Goal: Information Seeking & Learning: Learn about a topic

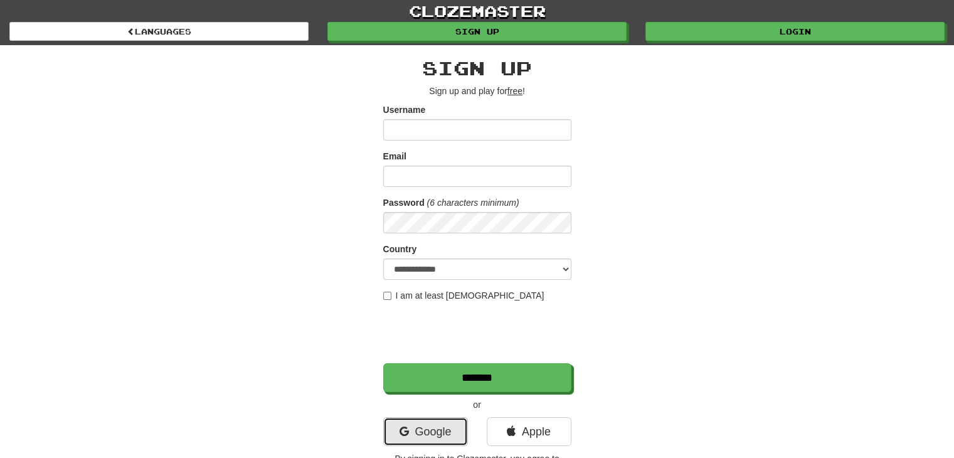
click at [419, 418] on link "Google" at bounding box center [425, 431] width 85 height 29
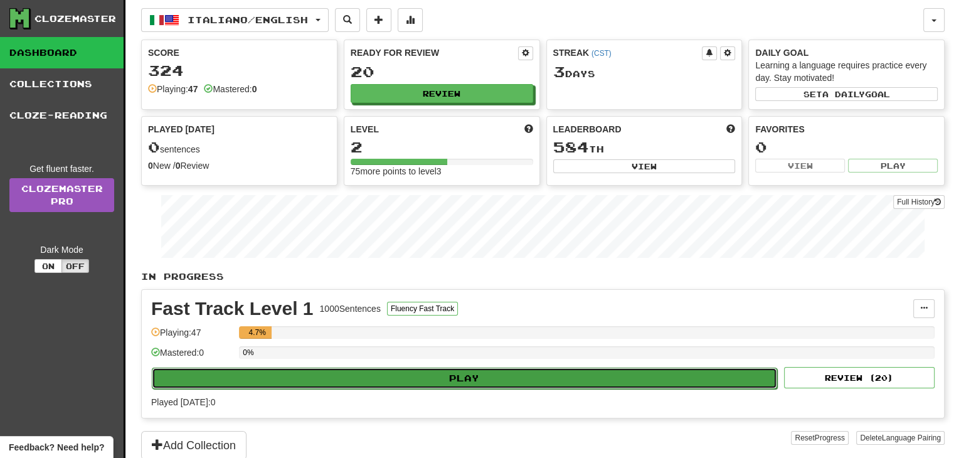
click at [396, 373] on button "Play" at bounding box center [464, 378] width 625 height 21
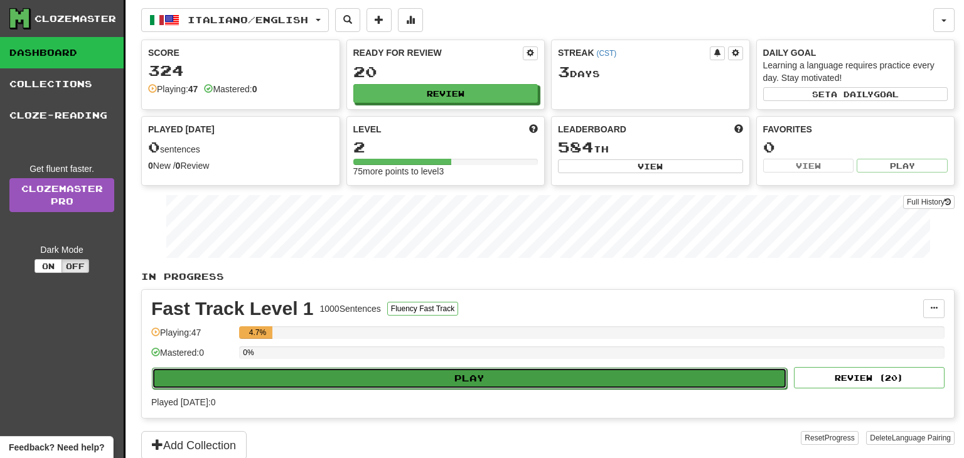
select select "**"
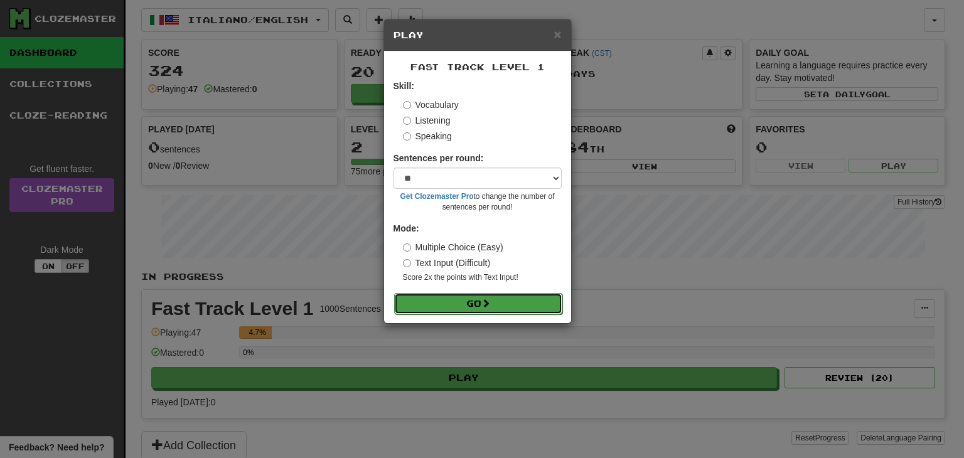
click at [475, 293] on button "Go" at bounding box center [478, 303] width 168 height 21
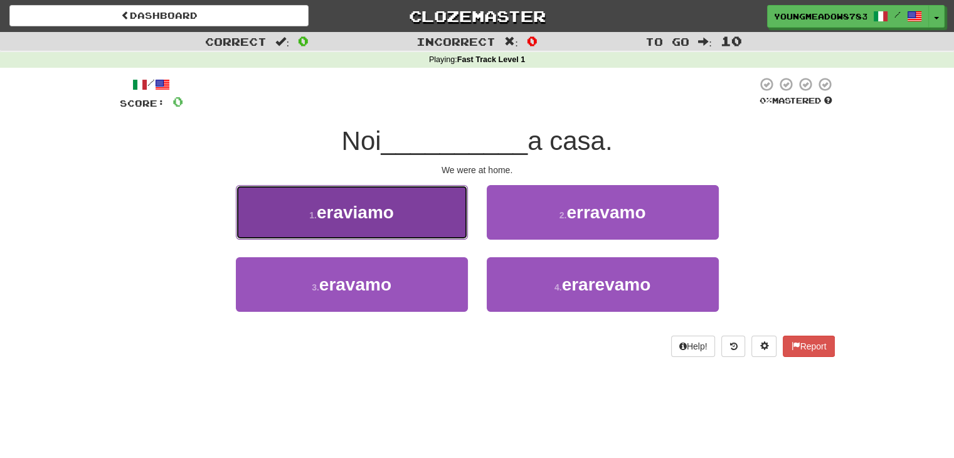
click at [403, 213] on button "1 . eraviamo" at bounding box center [352, 212] width 232 height 55
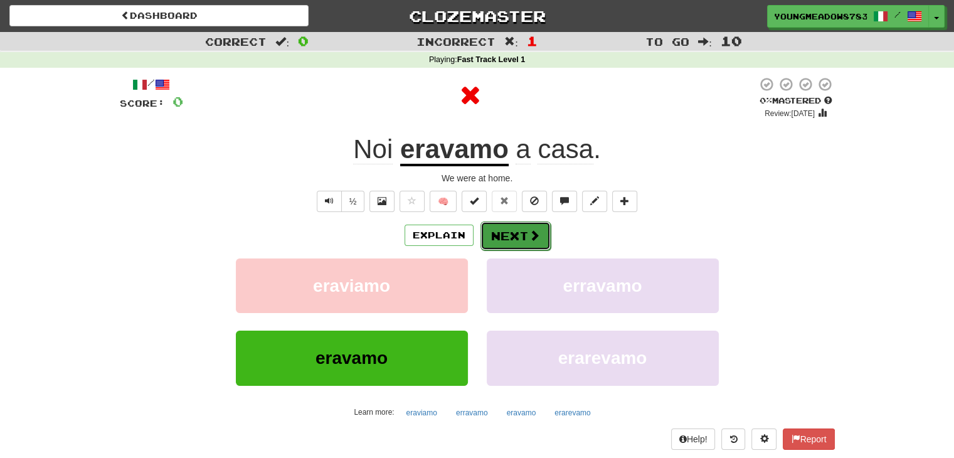
click at [528, 224] on button "Next" at bounding box center [516, 235] width 70 height 29
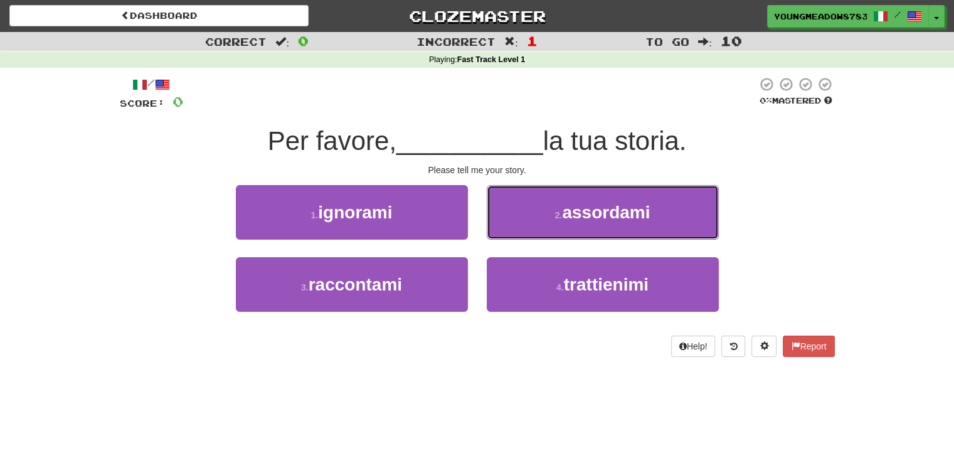
click at [528, 224] on button "2 . assordami" at bounding box center [603, 212] width 232 height 55
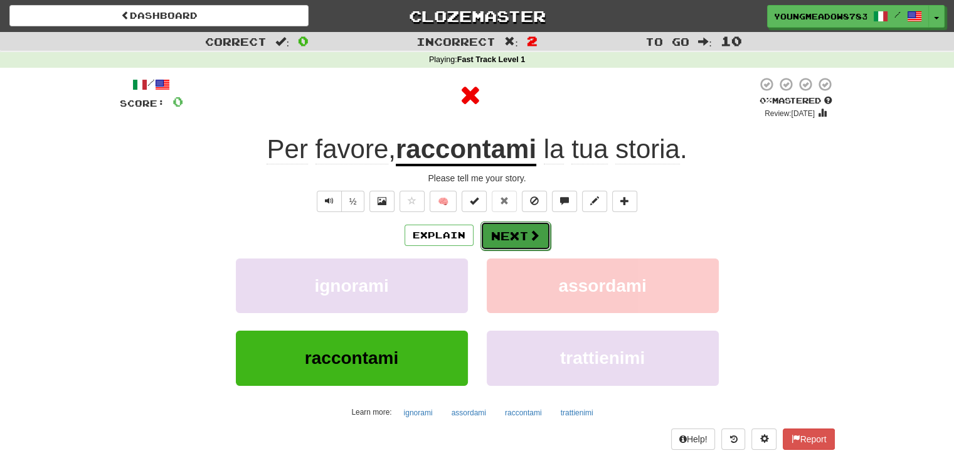
click at [545, 237] on button "Next" at bounding box center [516, 235] width 70 height 29
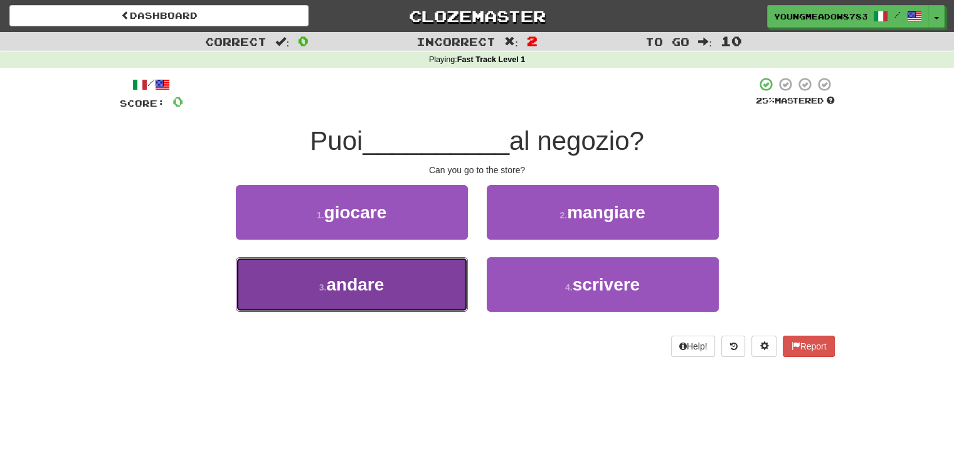
click at [438, 271] on button "3 . andare" at bounding box center [352, 284] width 232 height 55
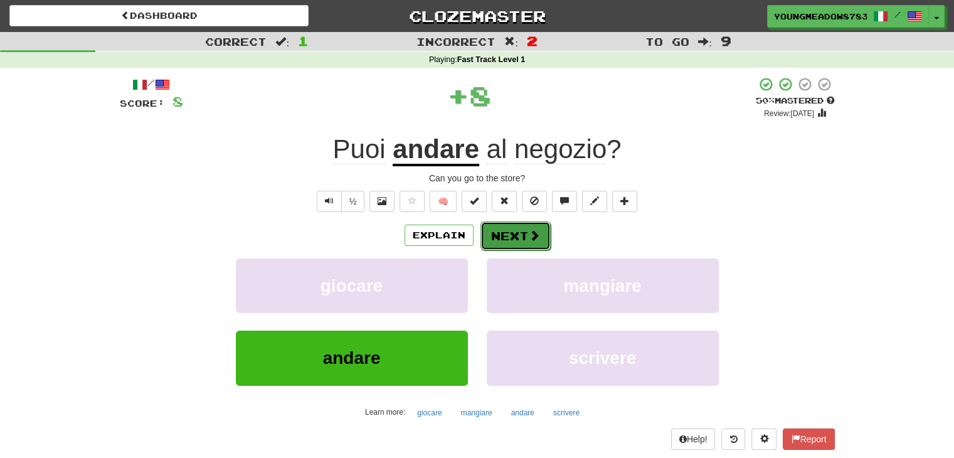
click at [532, 238] on span at bounding box center [534, 235] width 11 height 11
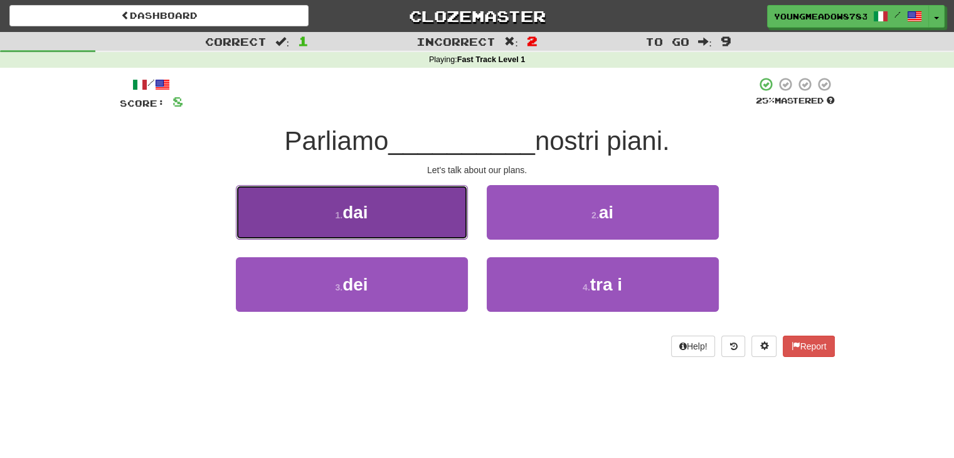
click at [422, 223] on button "1 . dai" at bounding box center [352, 212] width 232 height 55
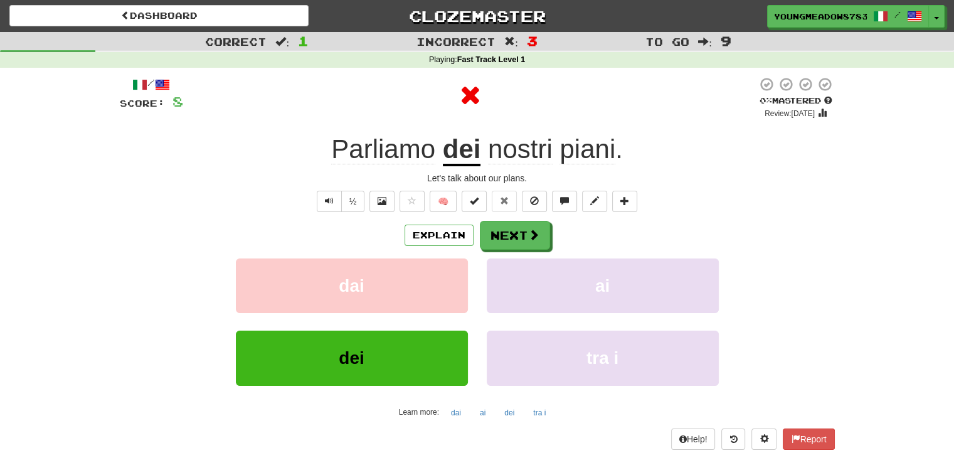
click at [508, 215] on div "/ Score: 8 0 % Mastered Review: 2025-08-14 Parliamo dei nostri piani . Let's ta…" at bounding box center [477, 263] width 715 height 373
click at [508, 238] on button "Next" at bounding box center [516, 235] width 70 height 29
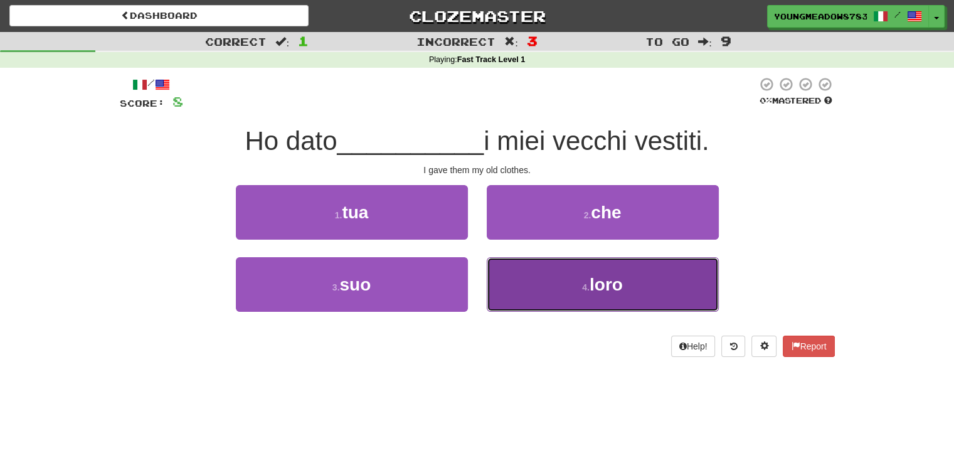
click at [550, 274] on button "4 . loro" at bounding box center [603, 284] width 232 height 55
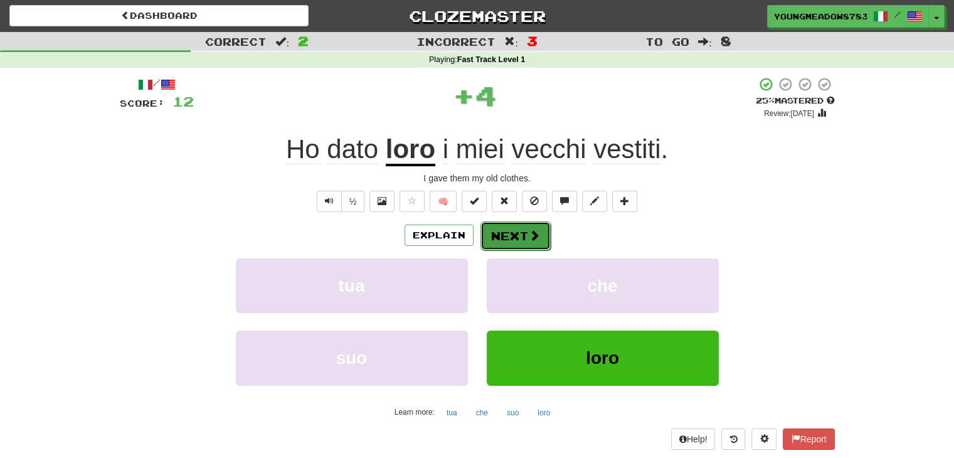
click at [533, 237] on span at bounding box center [534, 235] width 11 height 11
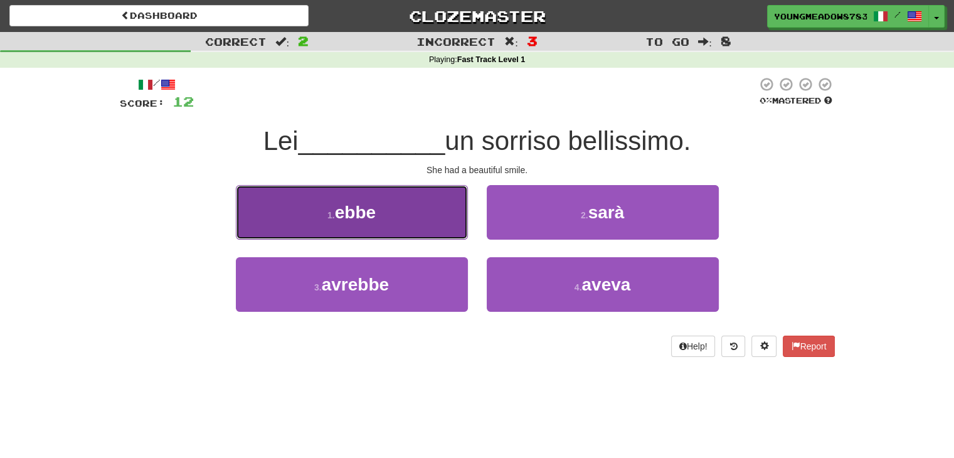
click at [425, 219] on button "1 . ebbe" at bounding box center [352, 212] width 232 height 55
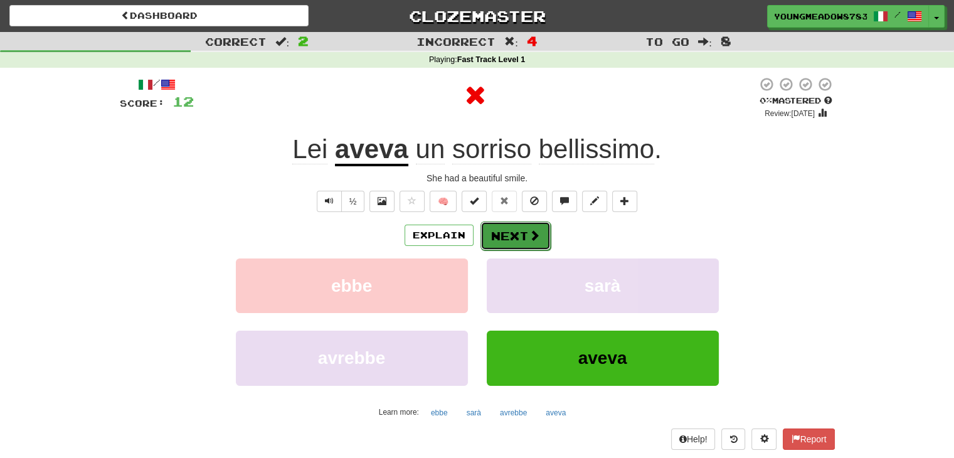
click at [491, 221] on div "Explain Next" at bounding box center [477, 235] width 715 height 29
click at [501, 235] on button "Next" at bounding box center [516, 235] width 70 height 29
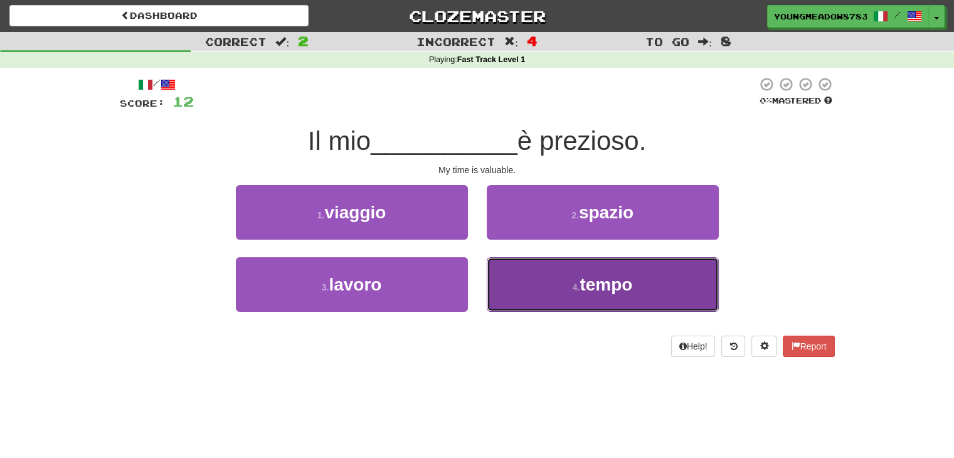
click at [545, 307] on button "4 . tempo" at bounding box center [603, 284] width 232 height 55
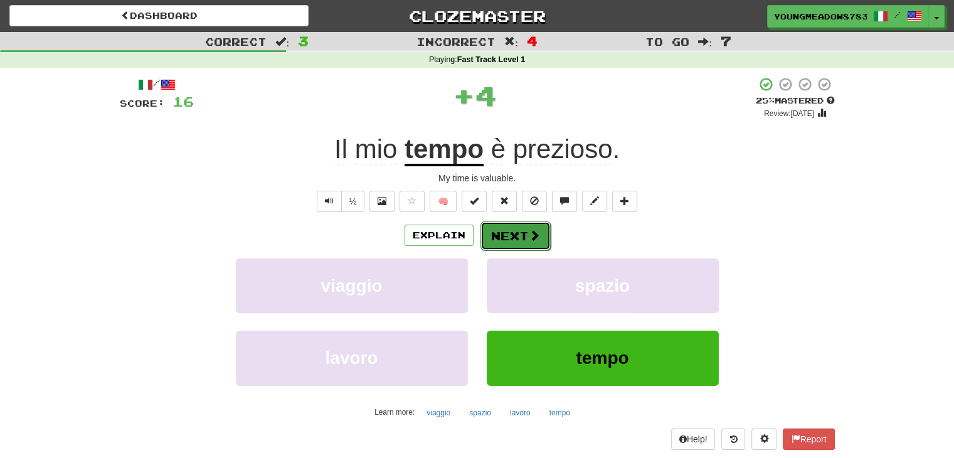
click at [526, 231] on button "Next" at bounding box center [516, 235] width 70 height 29
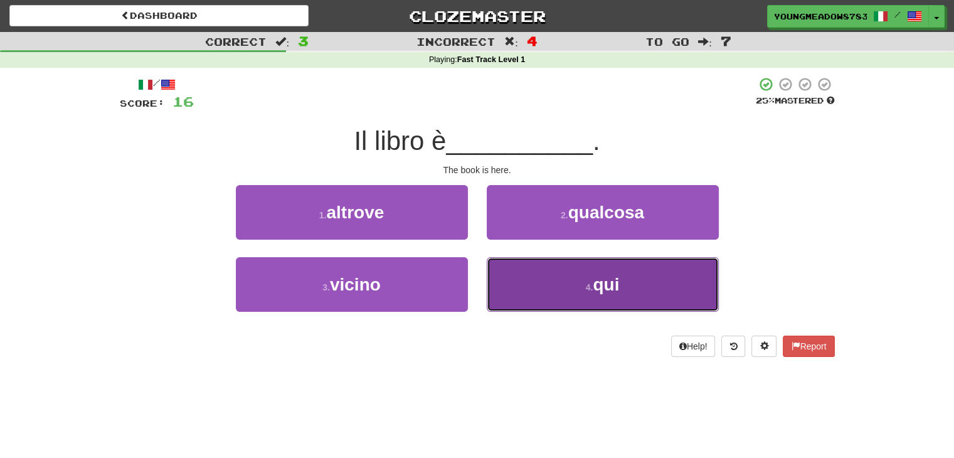
click at [521, 289] on button "4 . qui" at bounding box center [603, 284] width 232 height 55
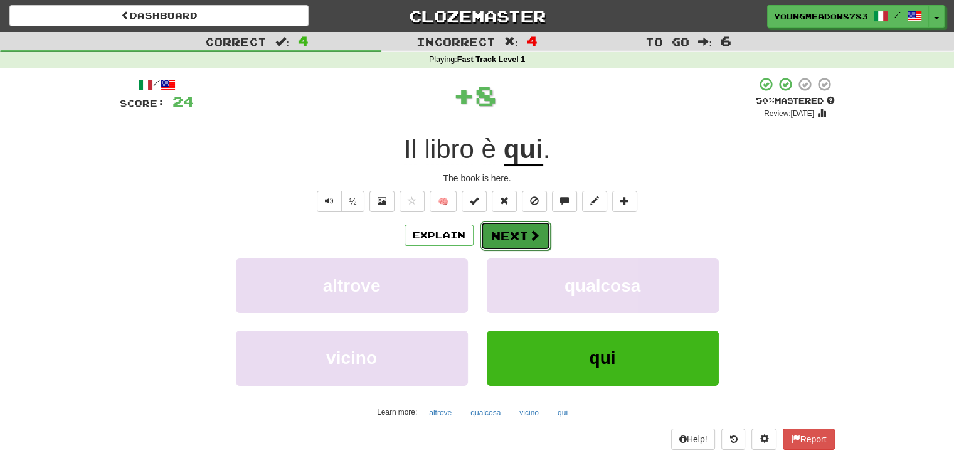
click at [513, 229] on button "Next" at bounding box center [516, 235] width 70 height 29
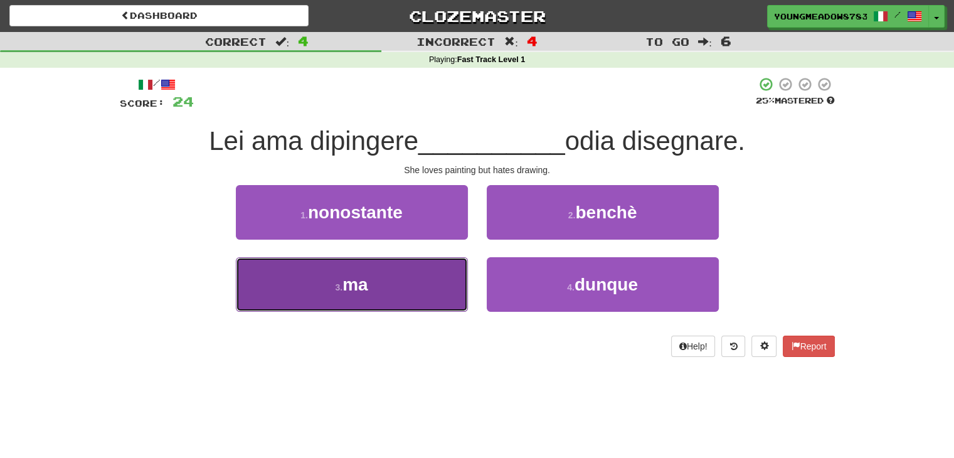
click at [453, 279] on button "3 . ma" at bounding box center [352, 284] width 232 height 55
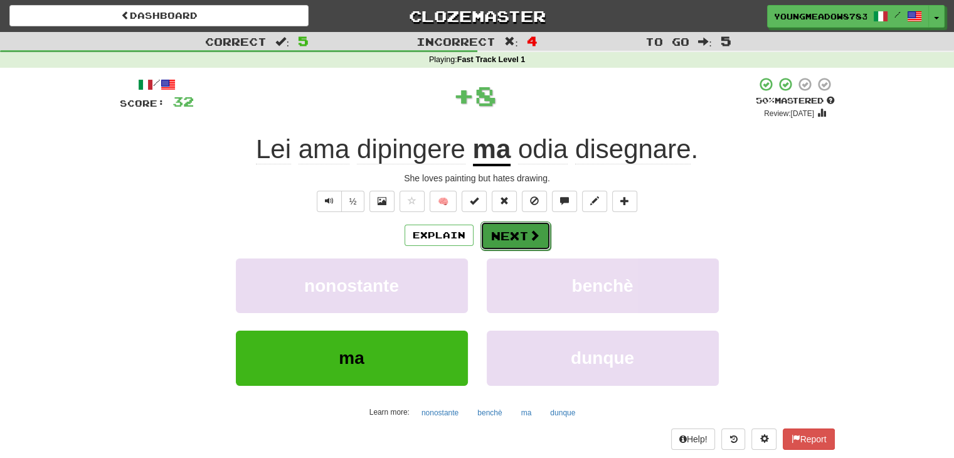
click at [516, 230] on button "Next" at bounding box center [516, 235] width 70 height 29
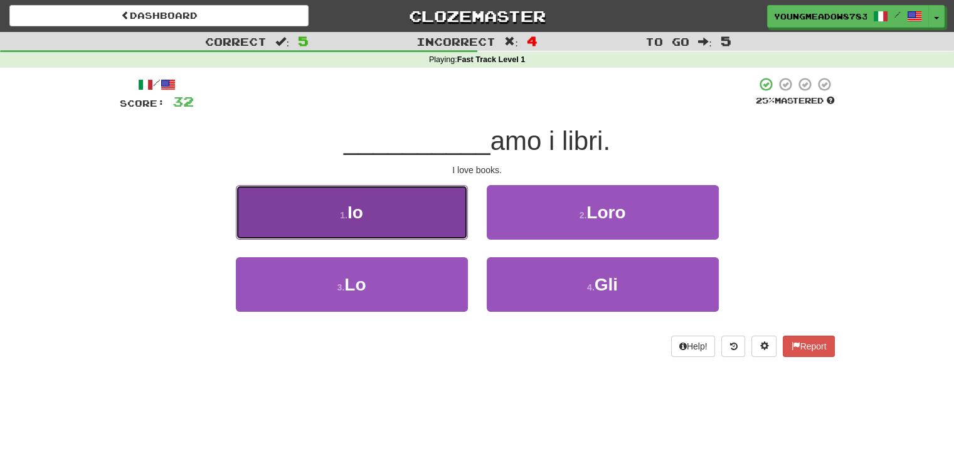
click at [398, 222] on button "1 . Io" at bounding box center [352, 212] width 232 height 55
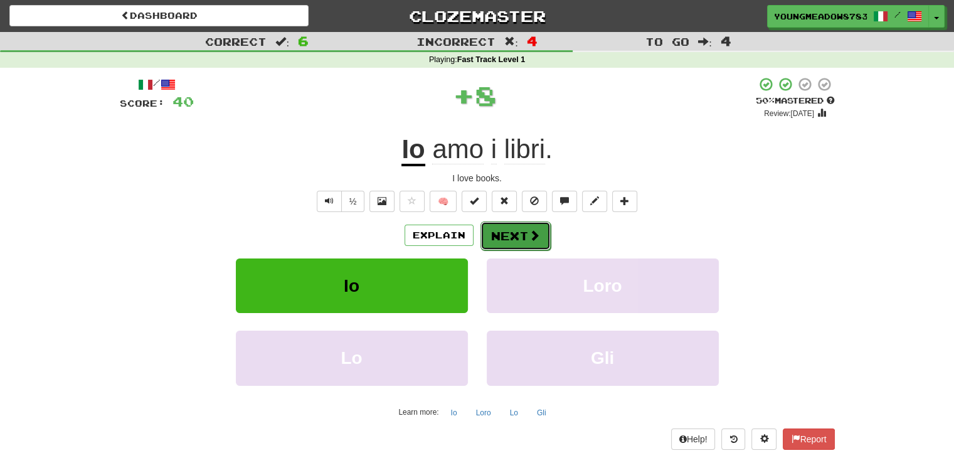
click at [489, 242] on button "Next" at bounding box center [516, 235] width 70 height 29
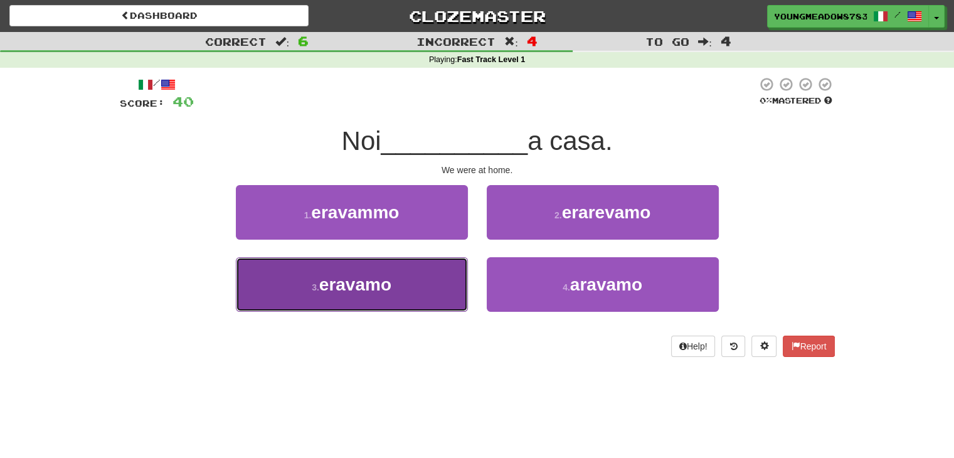
click at [439, 259] on button "3 . eravamo" at bounding box center [352, 284] width 232 height 55
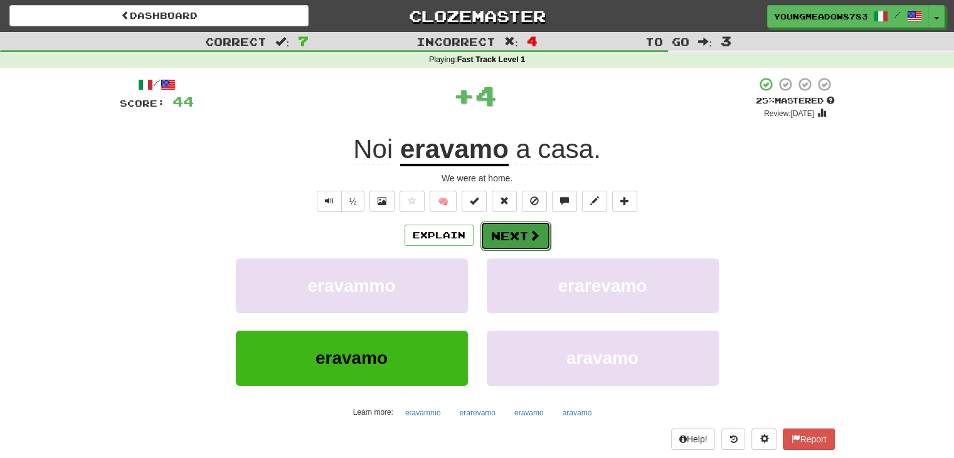
click at [506, 238] on button "Next" at bounding box center [516, 235] width 70 height 29
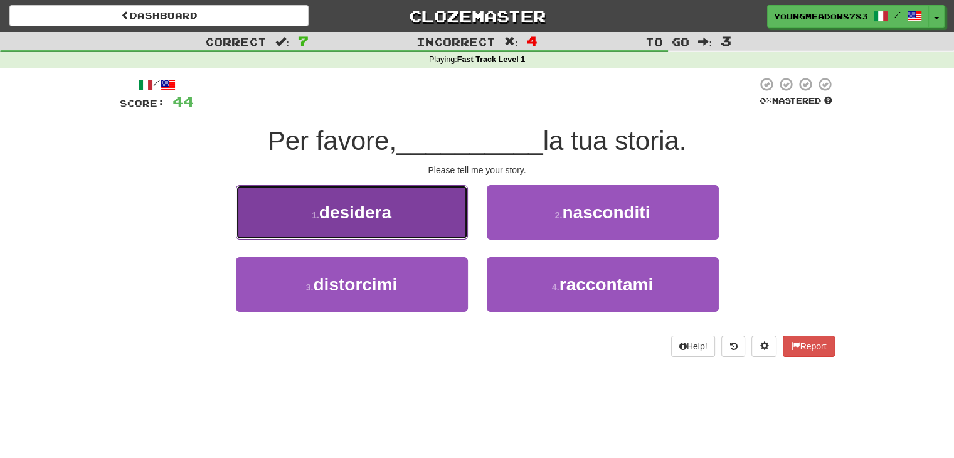
click at [427, 197] on button "1 . desidera" at bounding box center [352, 212] width 232 height 55
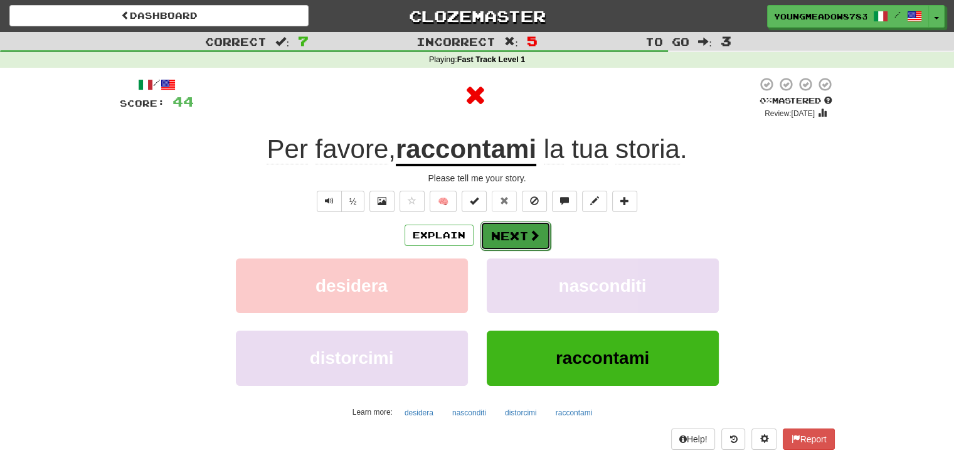
click at [512, 234] on button "Next" at bounding box center [516, 235] width 70 height 29
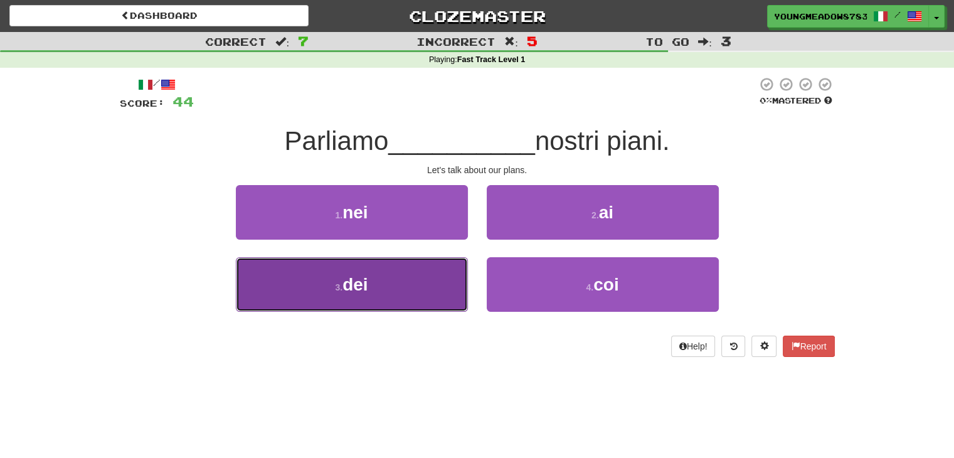
click at [435, 269] on button "3 . dei" at bounding box center [352, 284] width 232 height 55
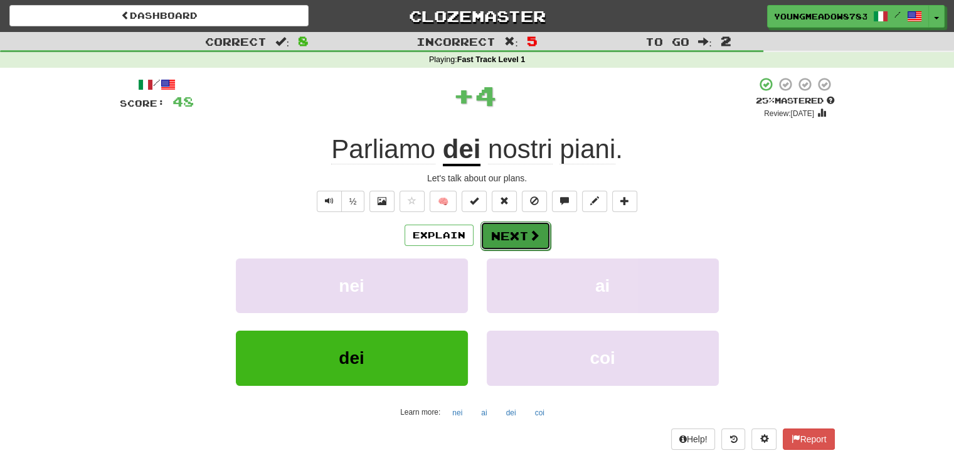
click at [489, 238] on button "Next" at bounding box center [516, 235] width 70 height 29
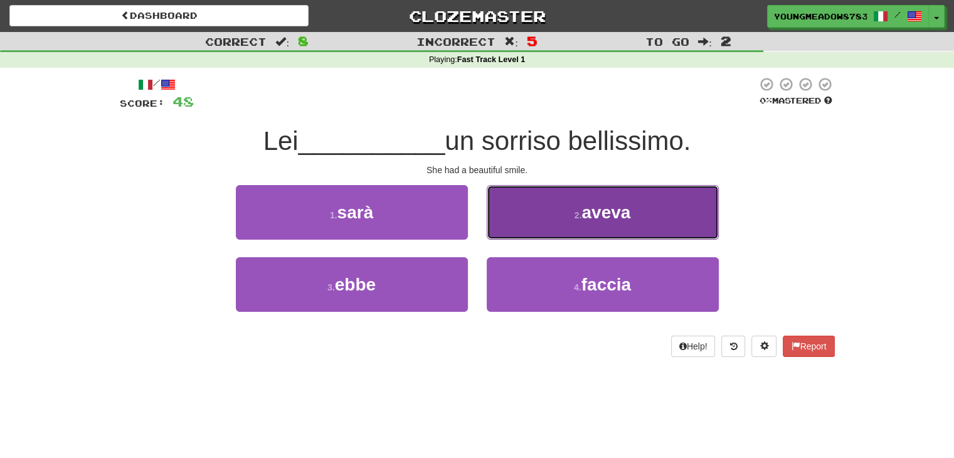
click at [540, 225] on button "2 . aveva" at bounding box center [603, 212] width 232 height 55
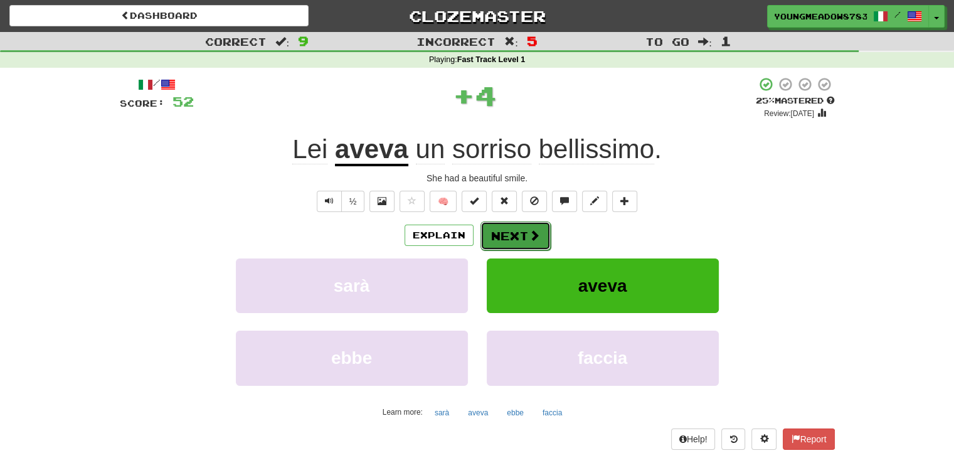
click at [524, 229] on button "Next" at bounding box center [516, 235] width 70 height 29
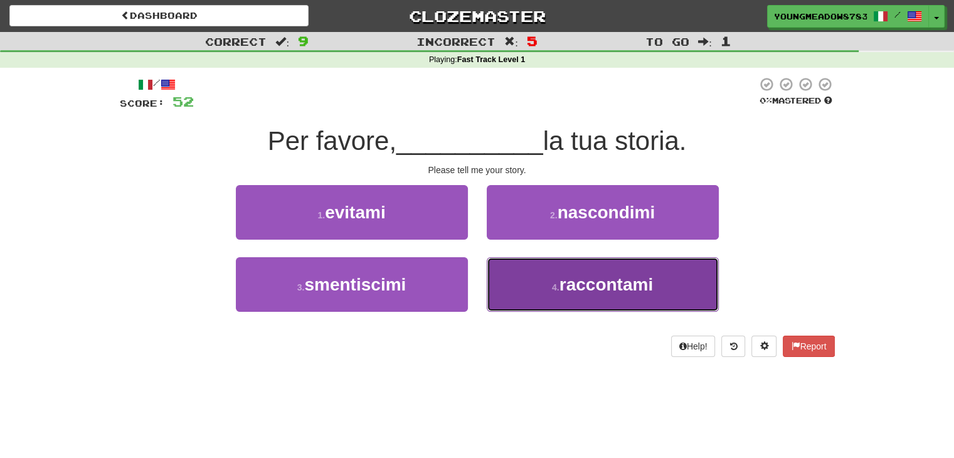
click at [537, 269] on button "4 . raccontami" at bounding box center [603, 284] width 232 height 55
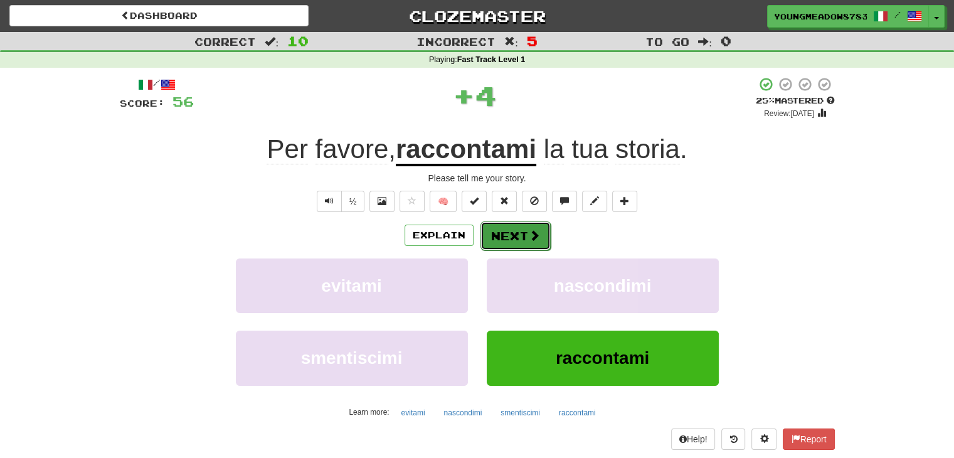
click at [524, 235] on button "Next" at bounding box center [516, 235] width 70 height 29
click at [524, 235] on div "Dashboard Clozemaster YoungMeadow8783 / Toggle Dropdown Dashboard Leaderboard A…" at bounding box center [477, 233] width 954 height 467
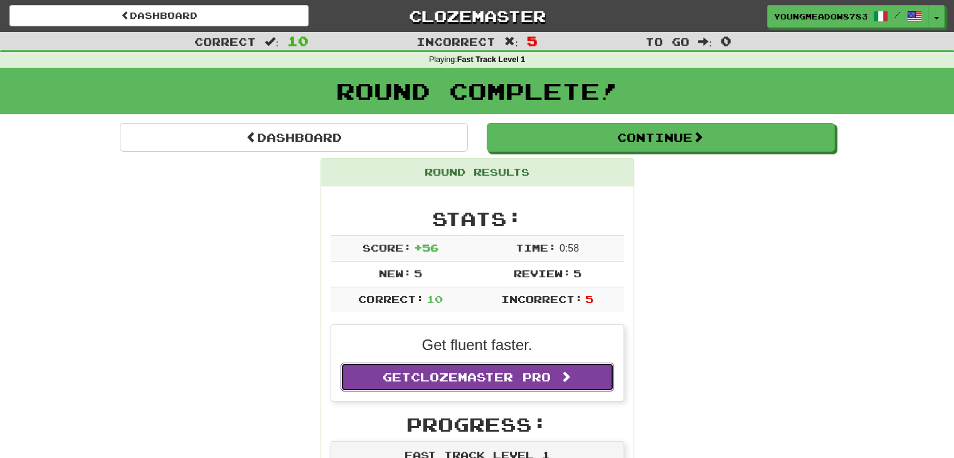
click at [511, 366] on link "Get Clozemaster Pro" at bounding box center [478, 377] width 274 height 29
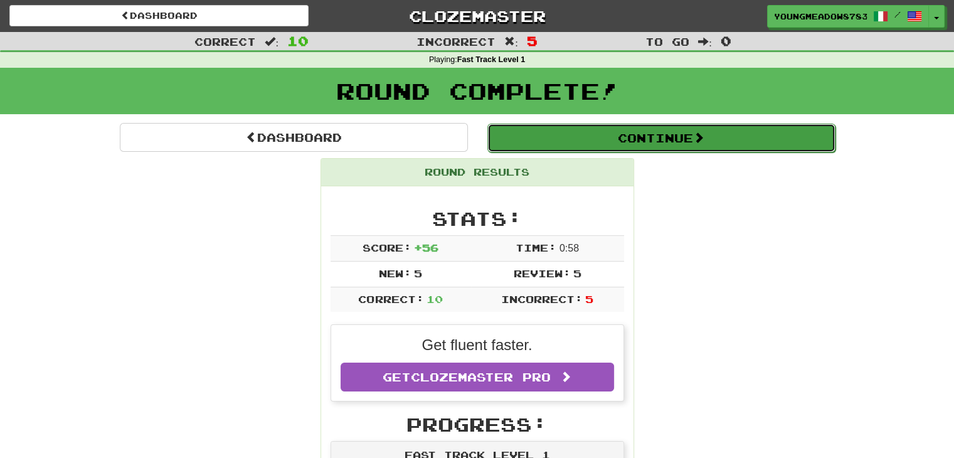
click at [560, 131] on button "Continue" at bounding box center [661, 138] width 348 height 29
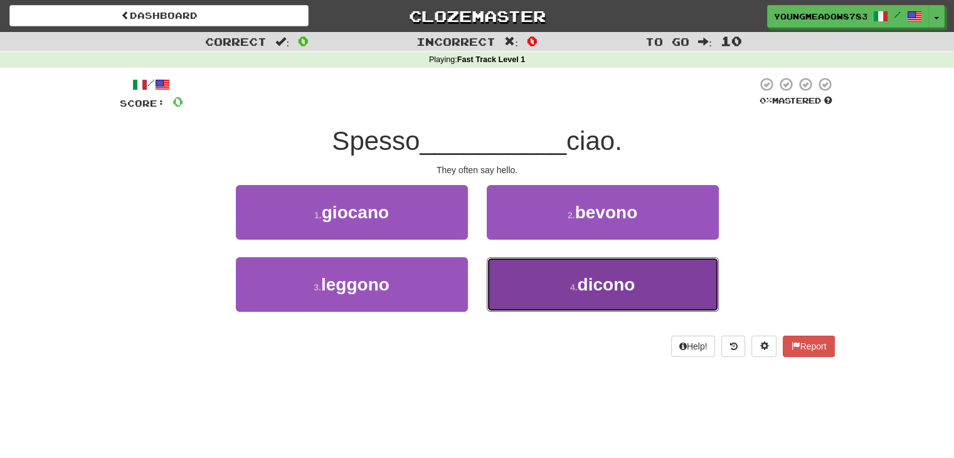
click at [560, 272] on button "4 . dicono" at bounding box center [603, 284] width 232 height 55
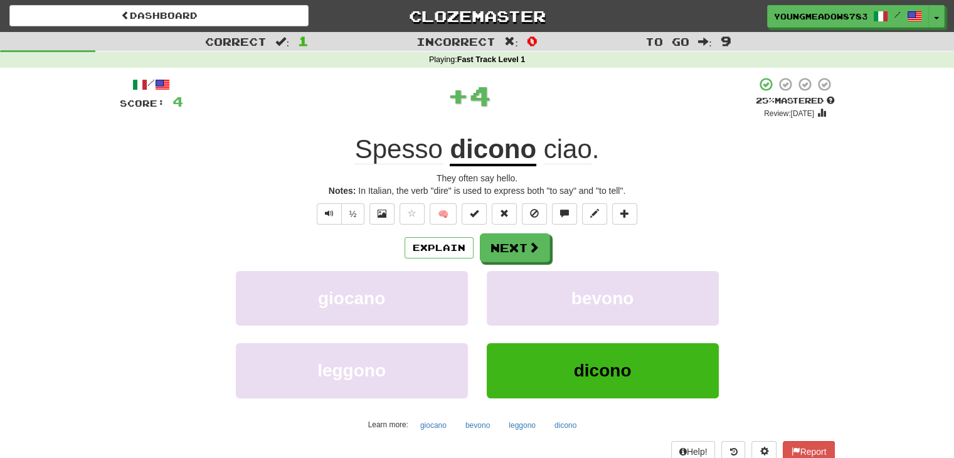
click at [550, 250] on div "Explain Next" at bounding box center [477, 247] width 715 height 29
click at [541, 247] on button "Next" at bounding box center [516, 248] width 70 height 29
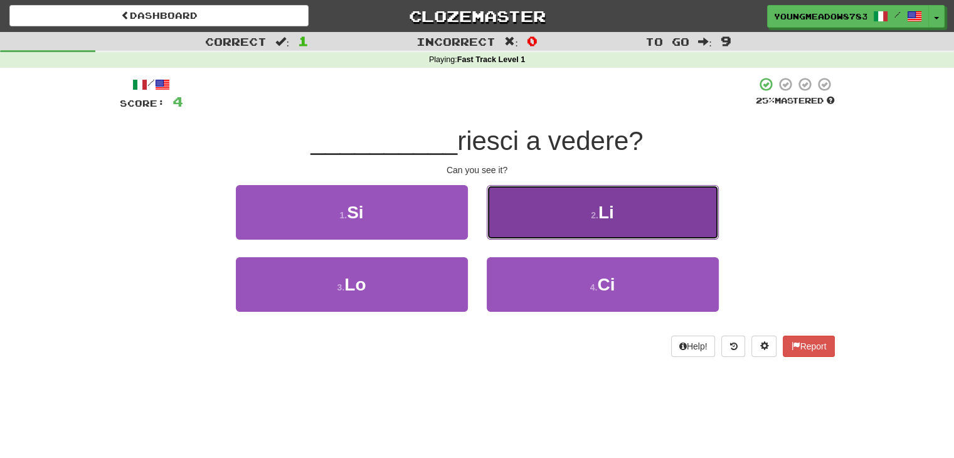
click at [581, 211] on button "2 . Li" at bounding box center [603, 212] width 232 height 55
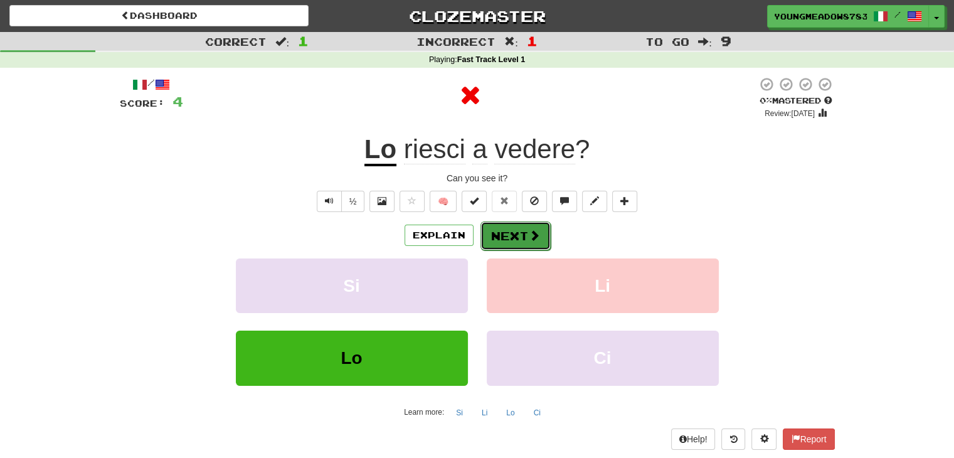
click at [523, 240] on button "Next" at bounding box center [516, 235] width 70 height 29
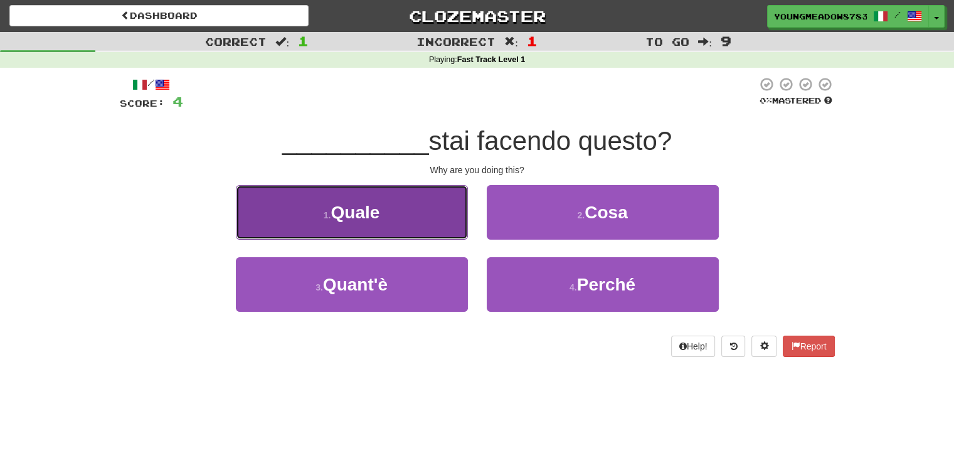
click at [422, 213] on button "1 . Quale" at bounding box center [352, 212] width 232 height 55
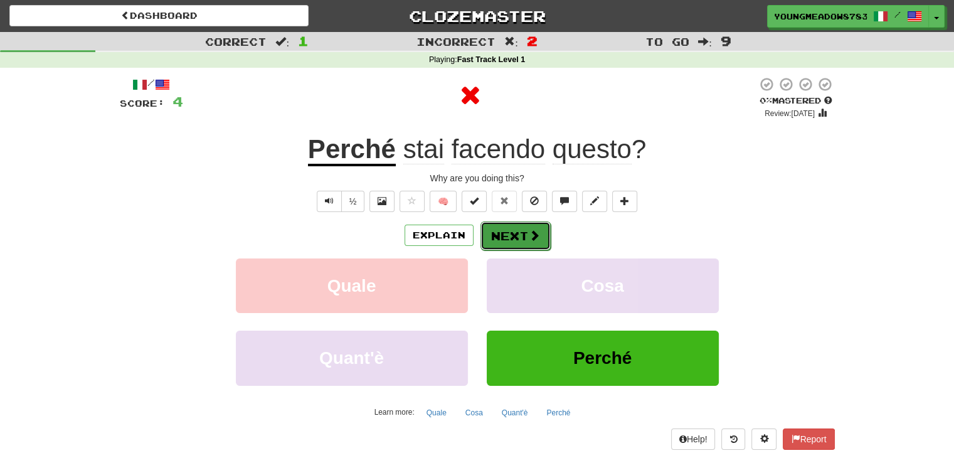
click at [529, 234] on span at bounding box center [534, 235] width 11 height 11
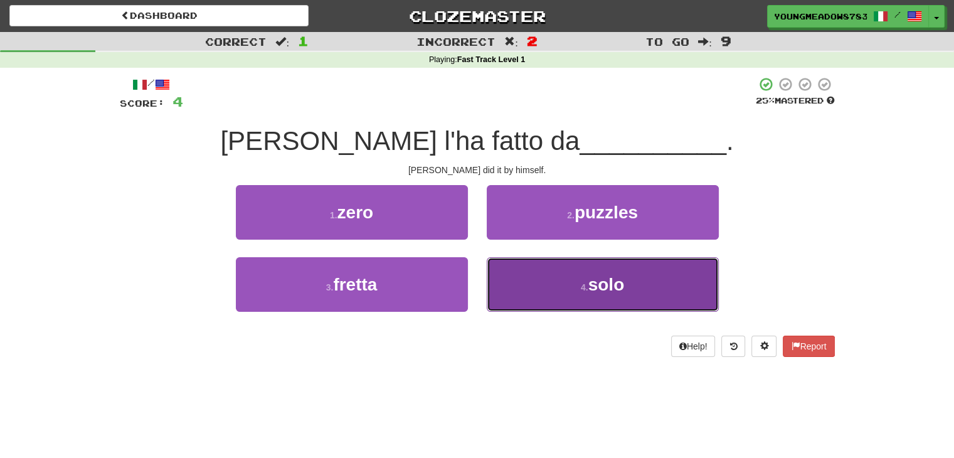
click at [522, 289] on button "4 . solo" at bounding box center [603, 284] width 232 height 55
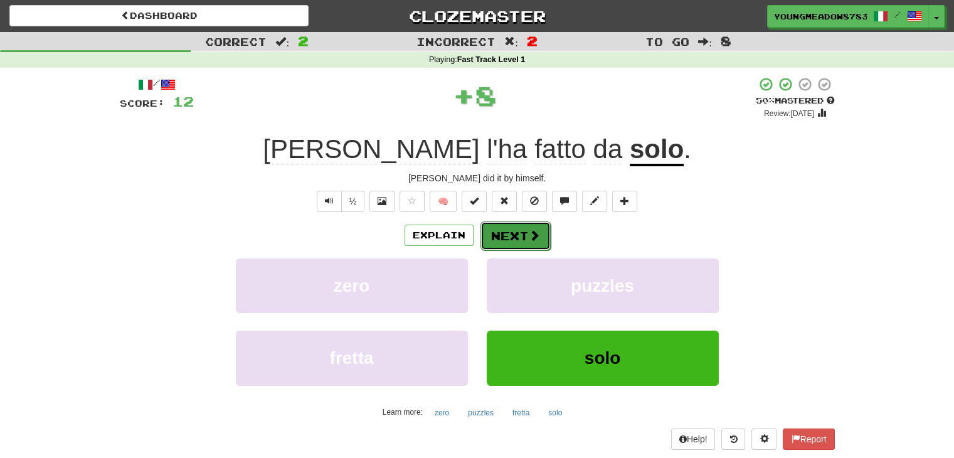
click at [519, 238] on button "Next" at bounding box center [516, 235] width 70 height 29
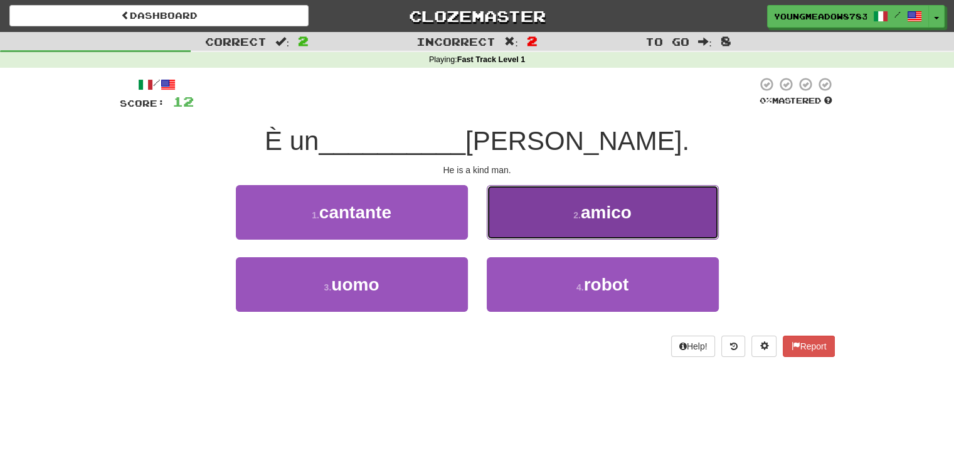
click at [524, 210] on button "2 . amico" at bounding box center [603, 212] width 232 height 55
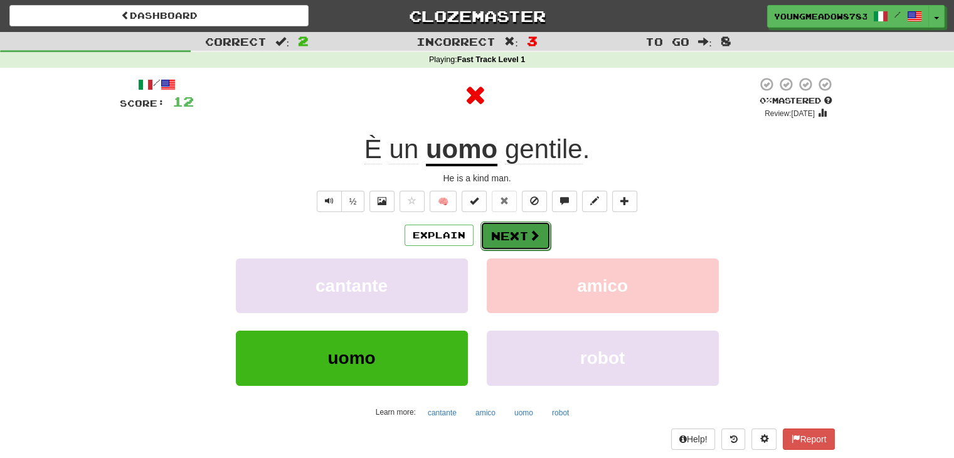
click at [514, 229] on button "Next" at bounding box center [516, 235] width 70 height 29
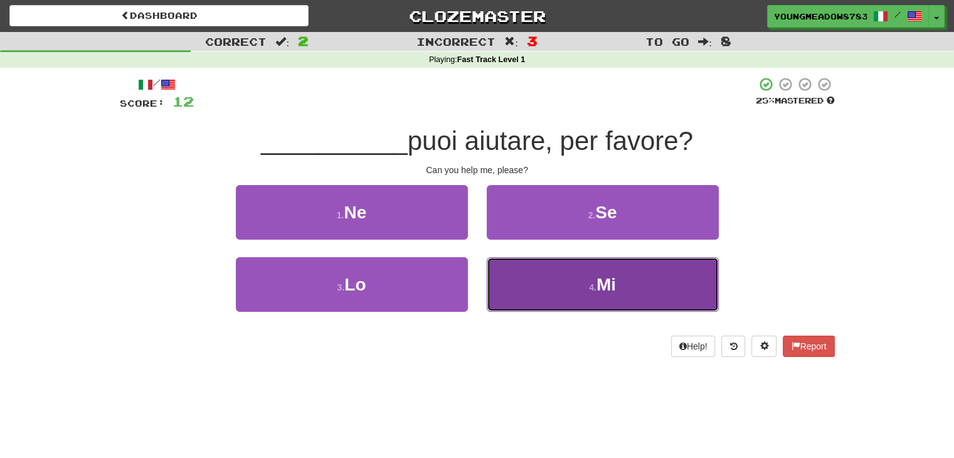
click at [513, 288] on button "4 . Mi" at bounding box center [603, 284] width 232 height 55
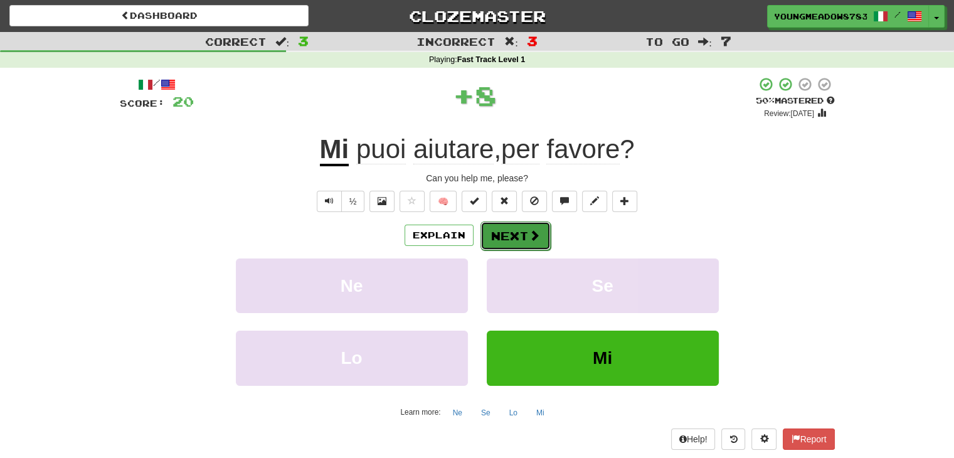
click at [514, 231] on button "Next" at bounding box center [516, 235] width 70 height 29
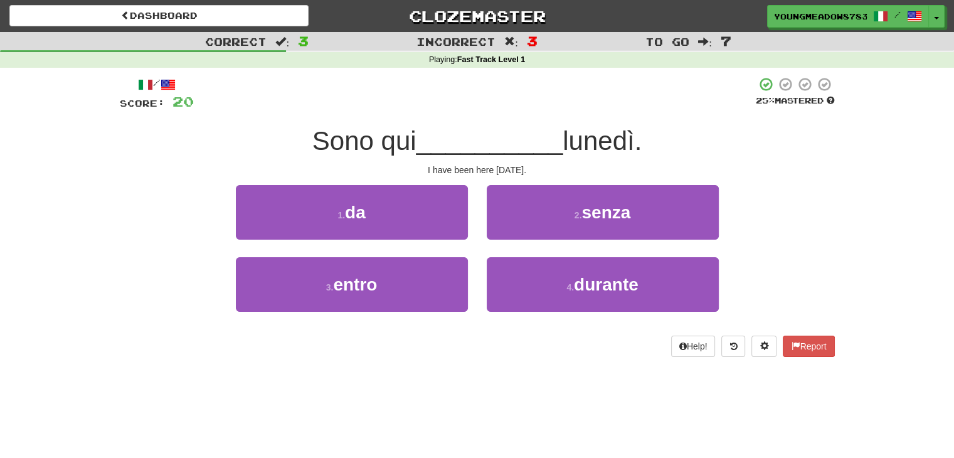
click at [514, 231] on button "2 . senza" at bounding box center [603, 212] width 232 height 55
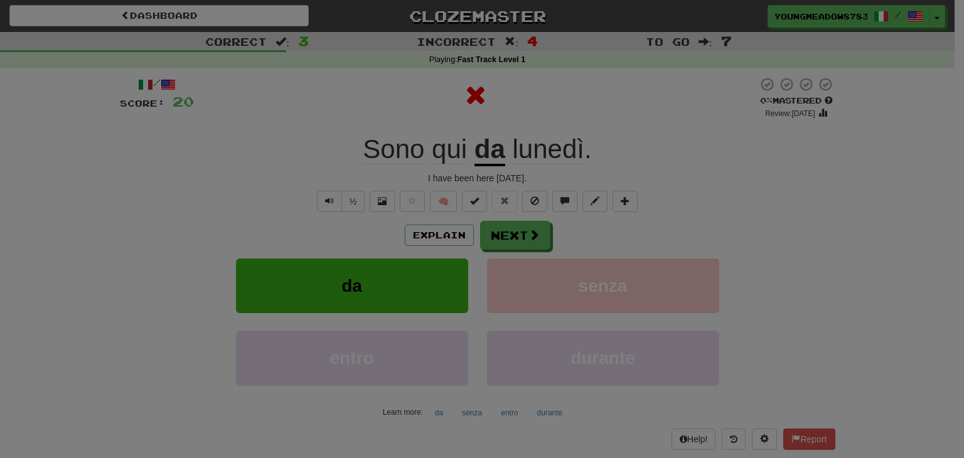
click at [522, 219] on div at bounding box center [482, 229] width 964 height 458
click at [510, 231] on div at bounding box center [482, 229] width 964 height 458
click at [563, 112] on div at bounding box center [482, 229] width 964 height 458
click at [584, 136] on div at bounding box center [482, 229] width 964 height 458
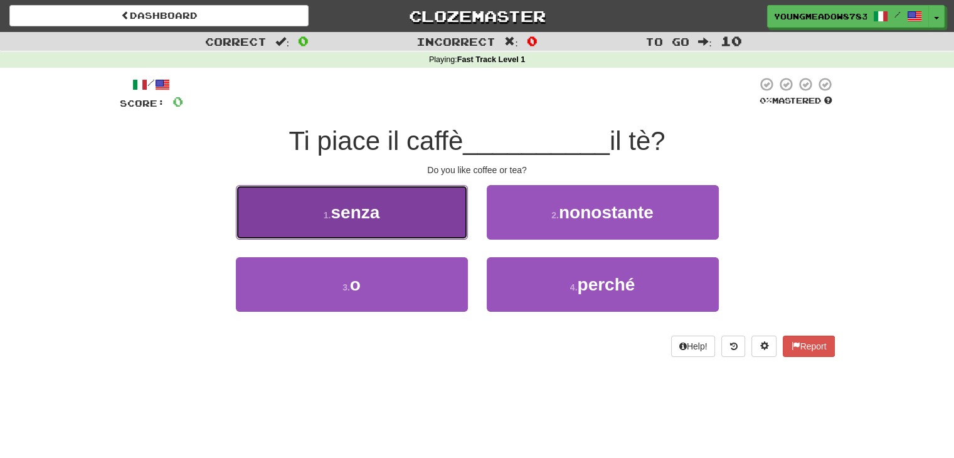
click at [427, 236] on button "1 . senza" at bounding box center [352, 212] width 232 height 55
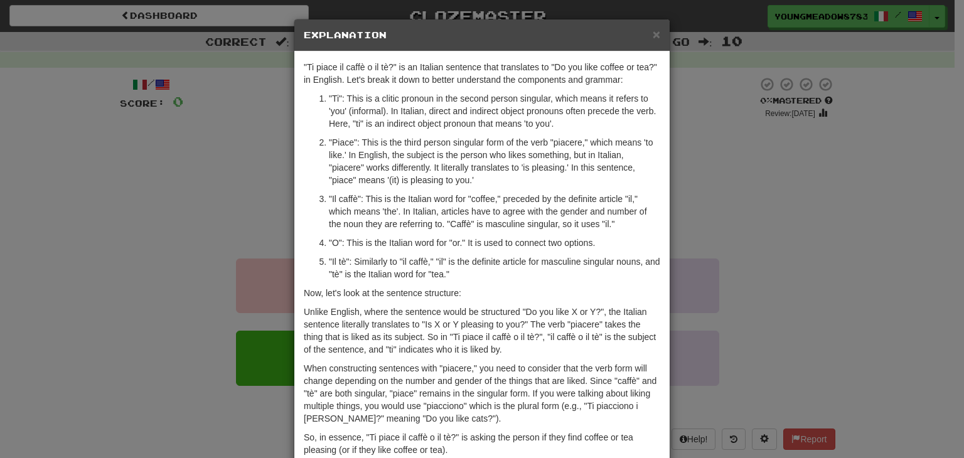
click at [657, 31] on div "× Explanation" at bounding box center [481, 35] width 375 height 32
click at [655, 35] on span "×" at bounding box center [656, 34] width 8 height 14
click at [655, 51] on div ""Ti piace il caffè o il tè?" is an Italian sentence that translates to "Do you …" at bounding box center [481, 261] width 375 height 420
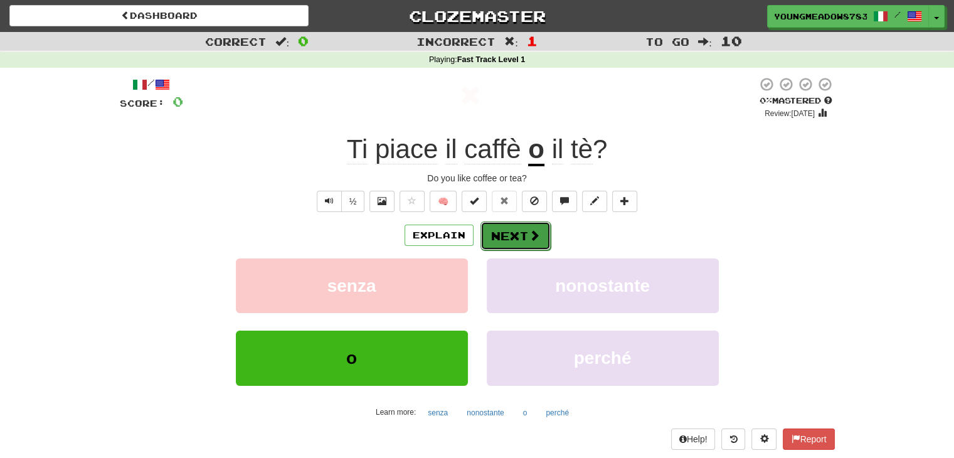
click at [529, 234] on span at bounding box center [534, 235] width 11 height 11
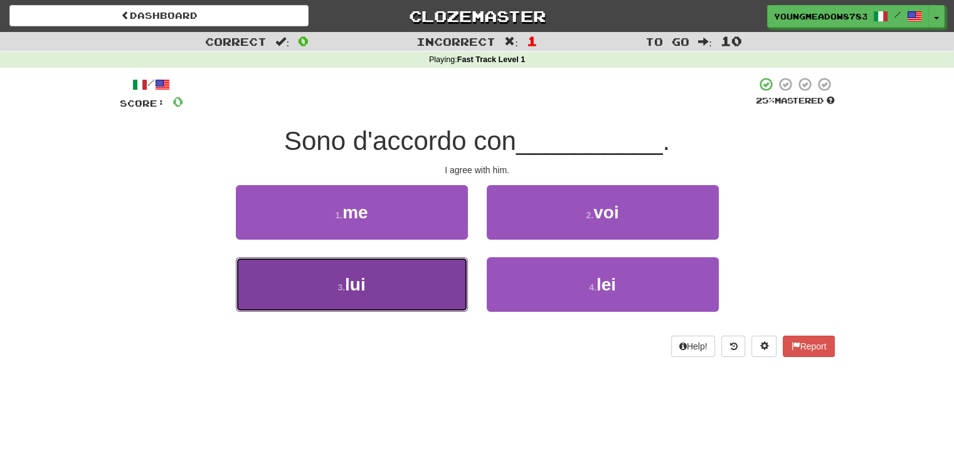
click at [454, 289] on button "3 . lui" at bounding box center [352, 284] width 232 height 55
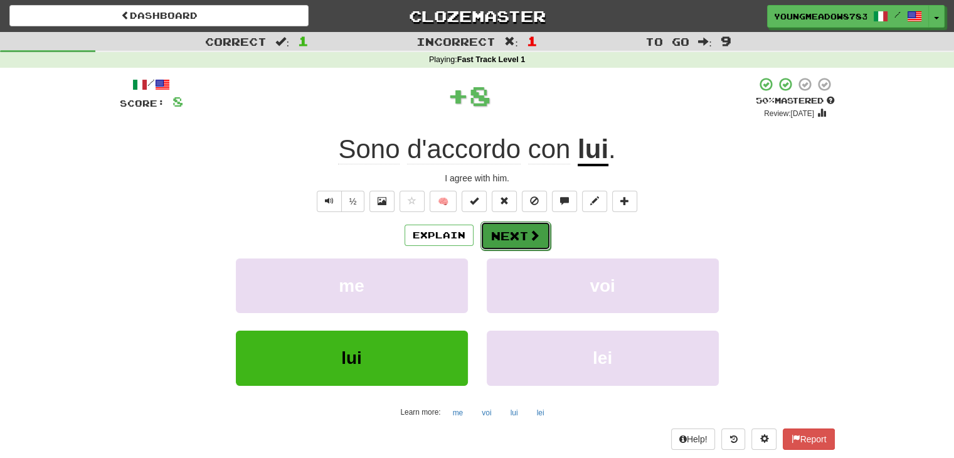
click at [509, 239] on button "Next" at bounding box center [516, 235] width 70 height 29
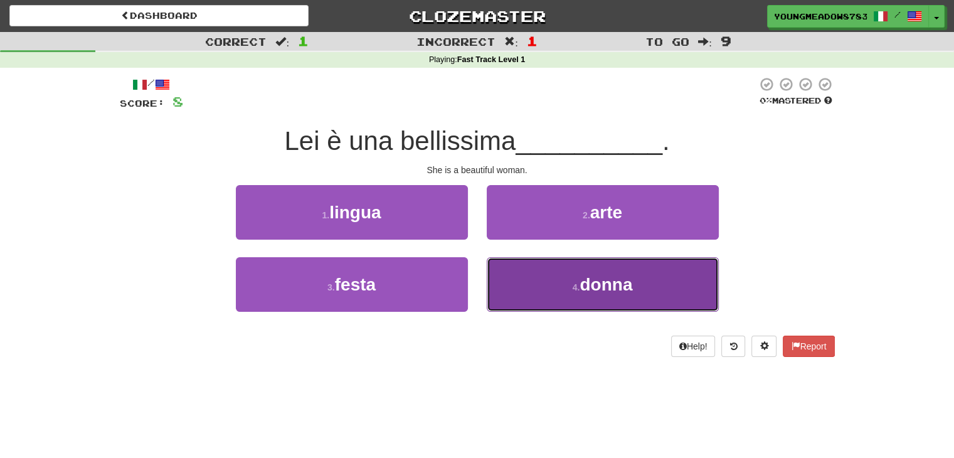
click at [506, 289] on button "4 . donna" at bounding box center [603, 284] width 232 height 55
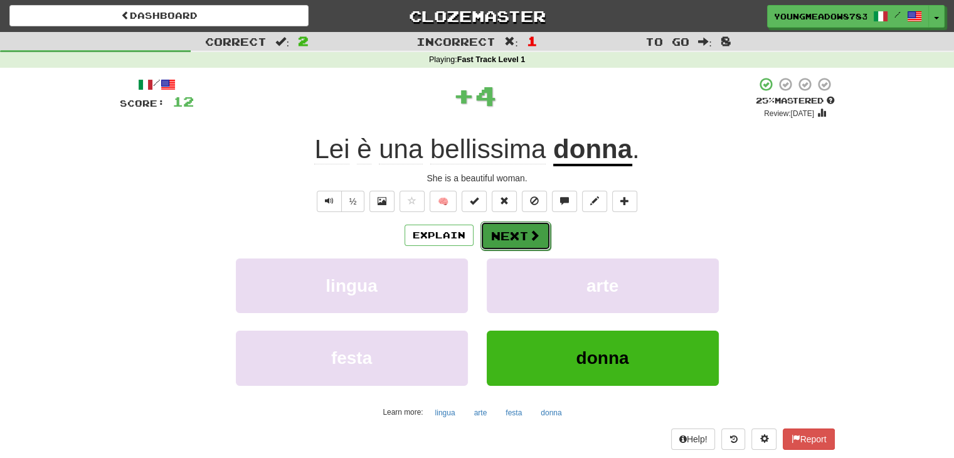
click at [506, 238] on button "Next" at bounding box center [516, 235] width 70 height 29
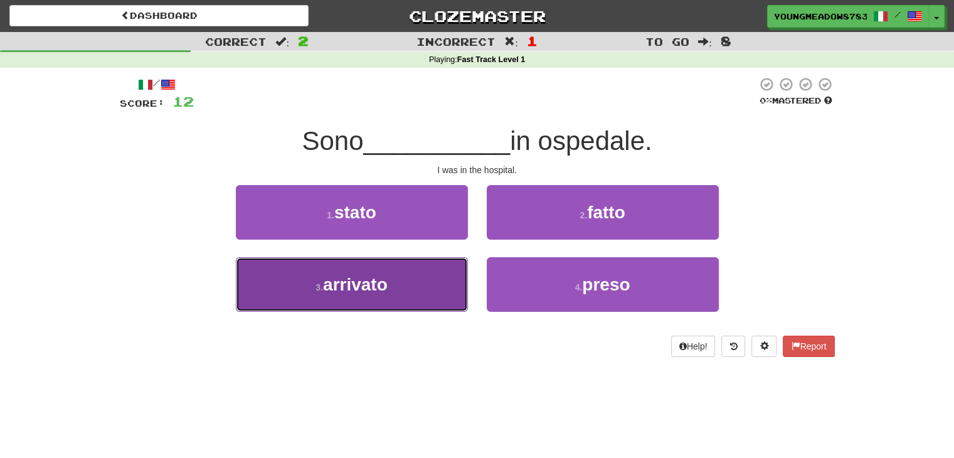
click at [447, 273] on button "3 . arrivato" at bounding box center [352, 284] width 232 height 55
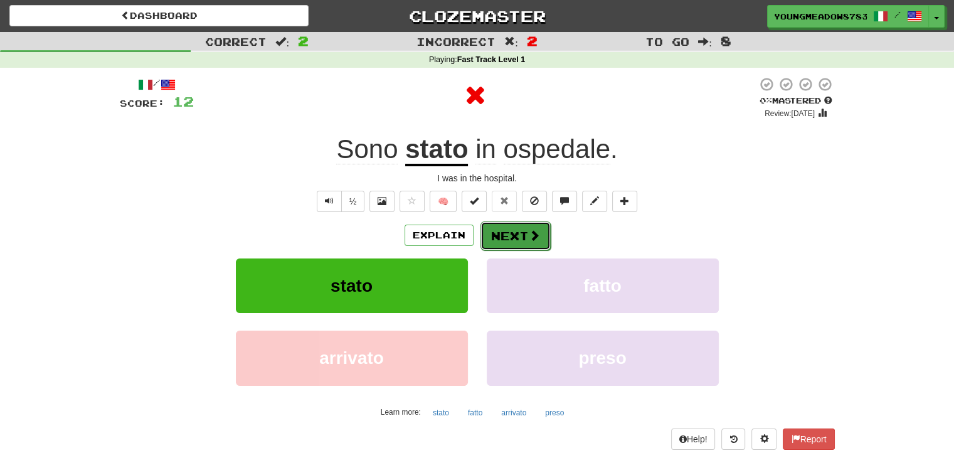
click at [506, 228] on button "Next" at bounding box center [516, 235] width 70 height 29
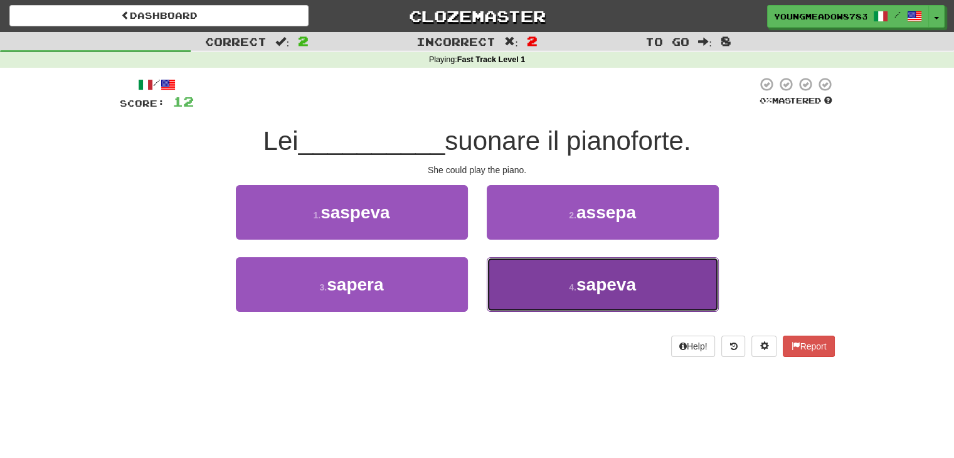
click at [527, 280] on button "4 . sapeva" at bounding box center [603, 284] width 232 height 55
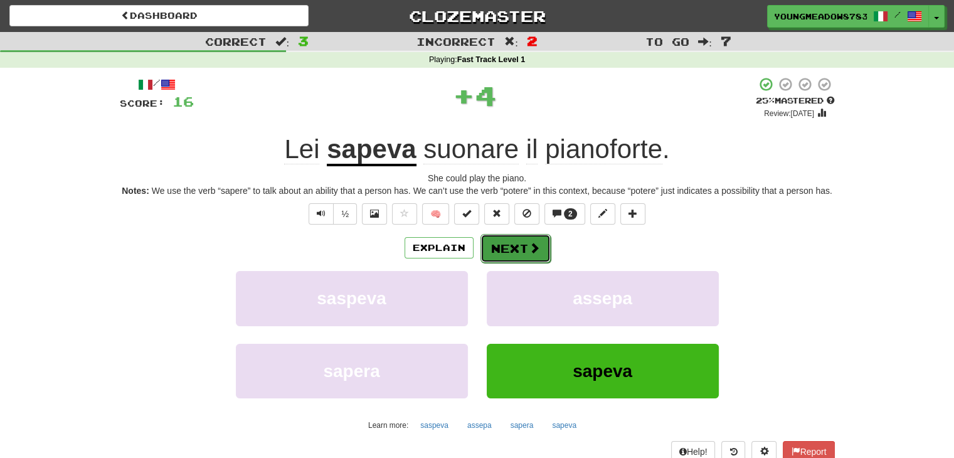
click at [516, 242] on button "Next" at bounding box center [516, 248] width 70 height 29
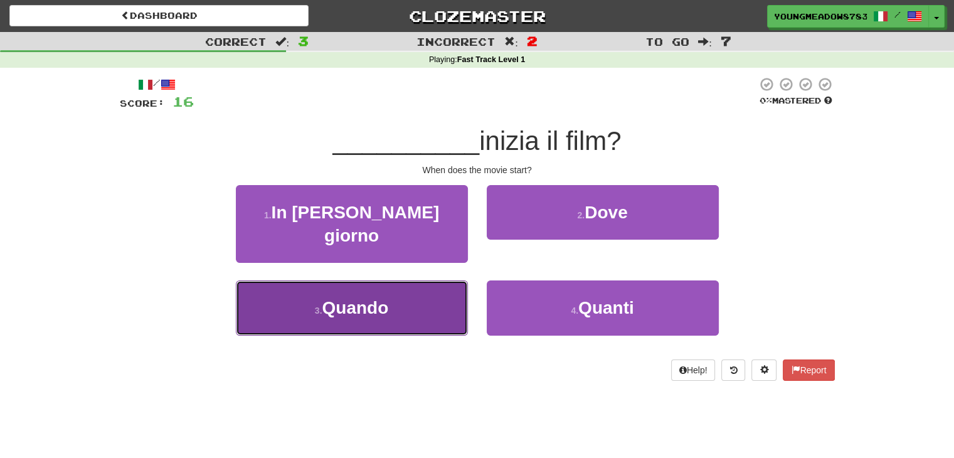
click at [424, 280] on button "3 . Quando" at bounding box center [352, 307] width 232 height 55
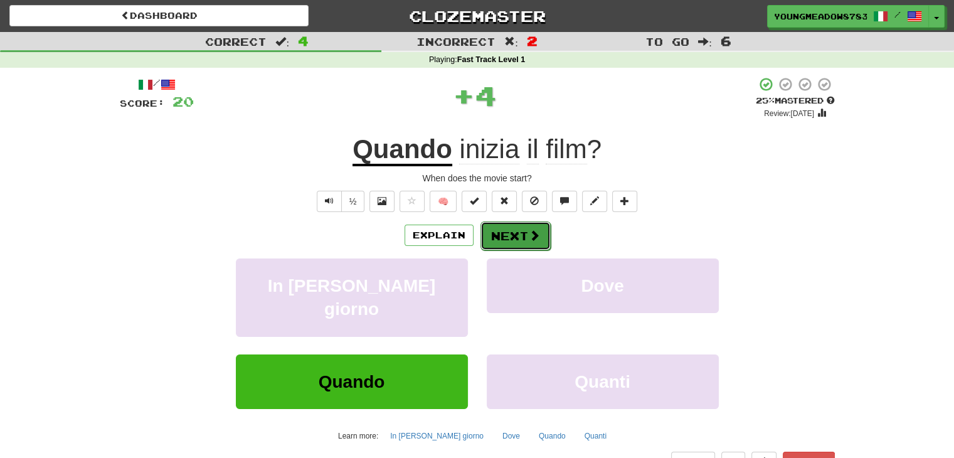
click at [496, 226] on button "Next" at bounding box center [516, 235] width 70 height 29
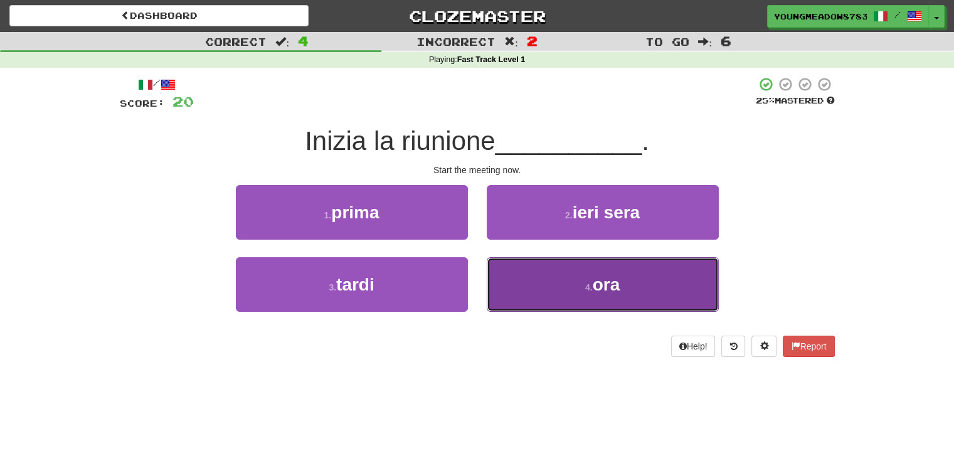
click at [542, 285] on button "4 . ora" at bounding box center [603, 284] width 232 height 55
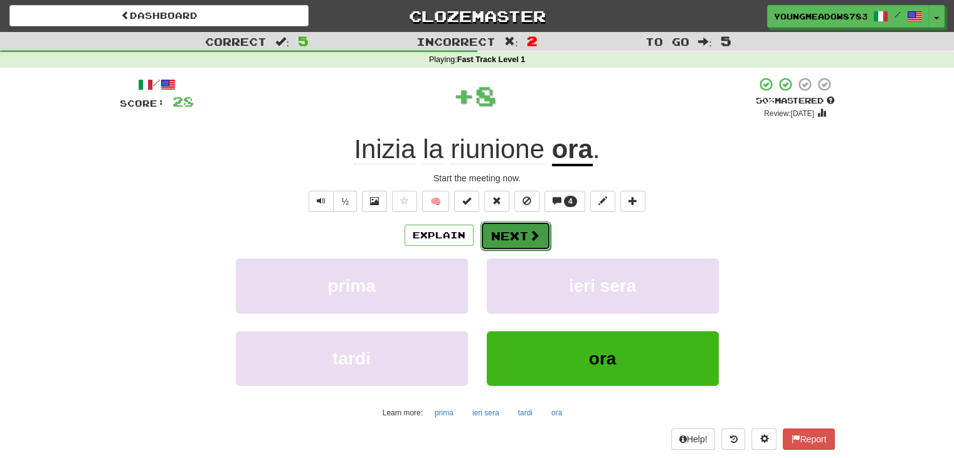
click at [542, 234] on button "Next" at bounding box center [516, 235] width 70 height 29
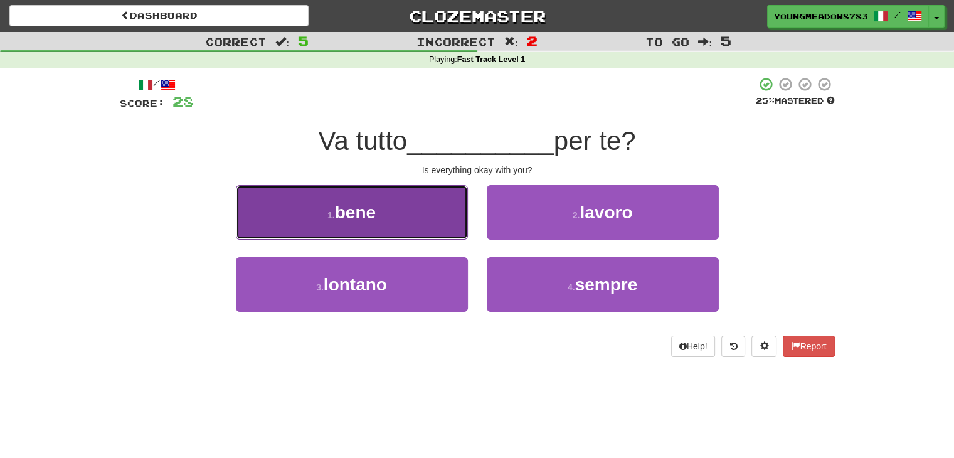
click at [437, 229] on button "1 . bene" at bounding box center [352, 212] width 232 height 55
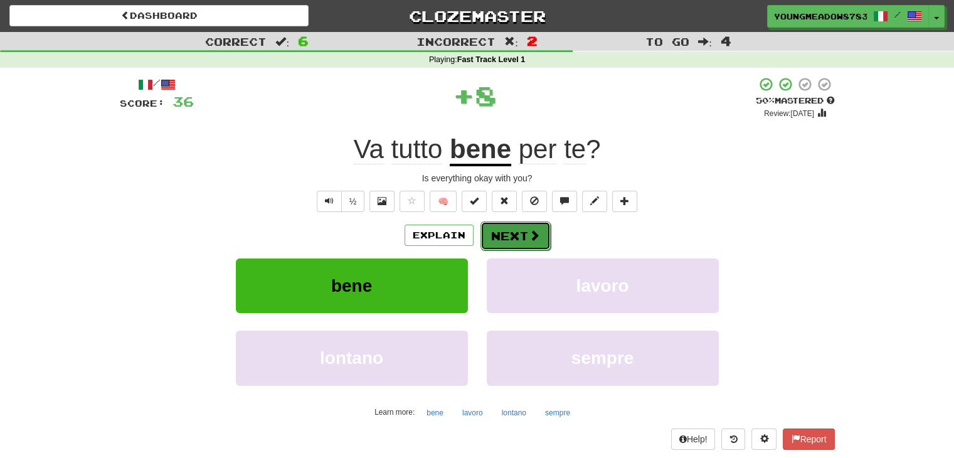
click at [481, 234] on button "Next" at bounding box center [516, 235] width 70 height 29
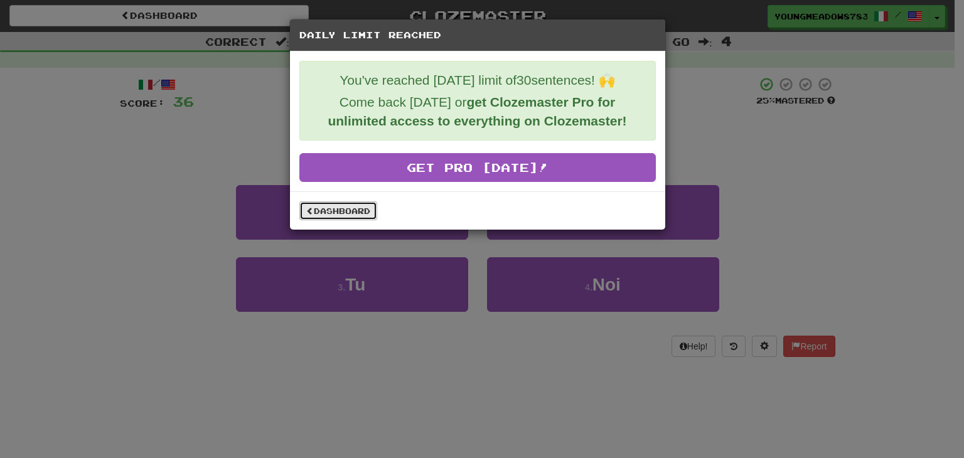
click at [359, 206] on link "Dashboard" at bounding box center [338, 210] width 78 height 19
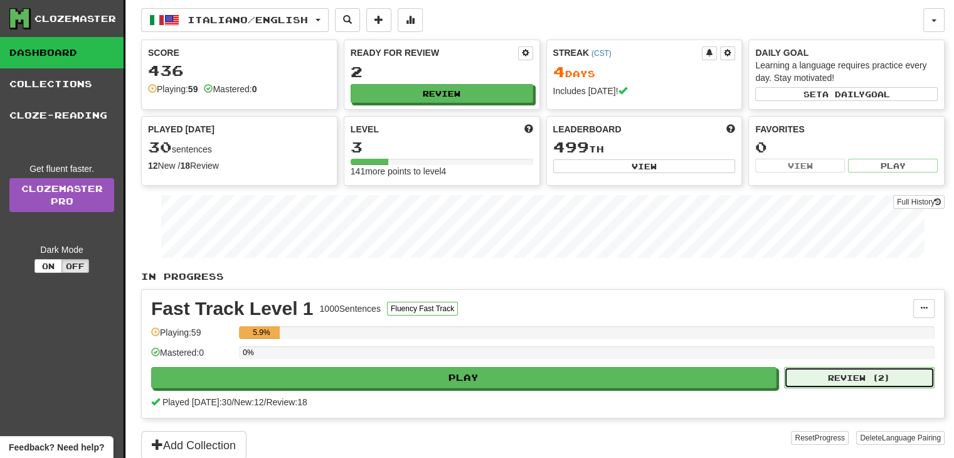
click at [806, 382] on button "Review ( 2 )" at bounding box center [859, 377] width 151 height 21
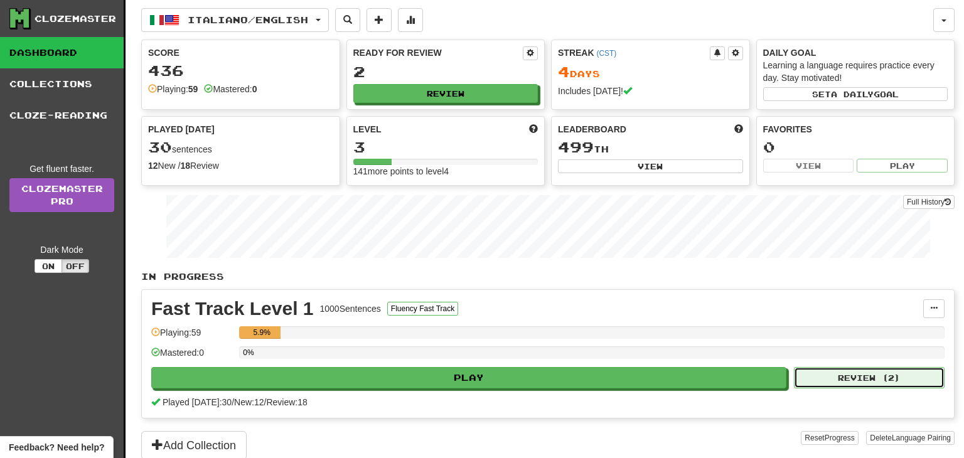
select select "**"
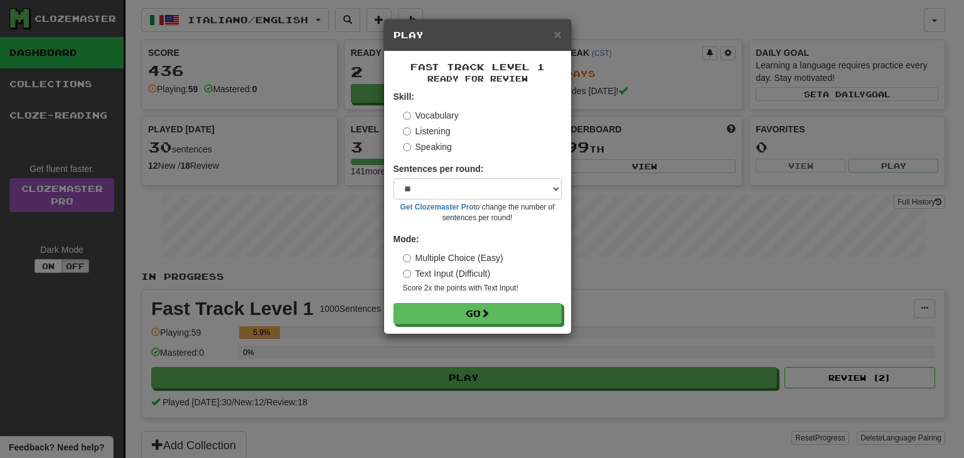
click at [605, 125] on div "× Play Fast Track Level 1 Ready for Review Skill: Vocabulary Listening Speaking…" at bounding box center [482, 229] width 964 height 458
